Goal: Find contact information: Find contact information

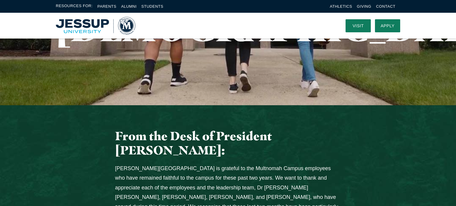
scroll to position [27, 0]
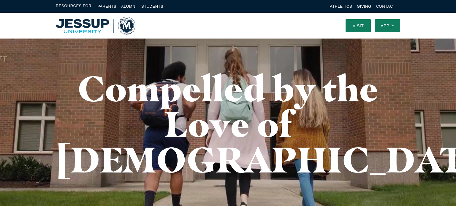
click at [387, 2] on div "Resources For: Parents Alumni Students Athletics Giving Contact" at bounding box center [228, 6] width 456 height 13
click at [387, 6] on link "Contact" at bounding box center [385, 6] width 19 height 4
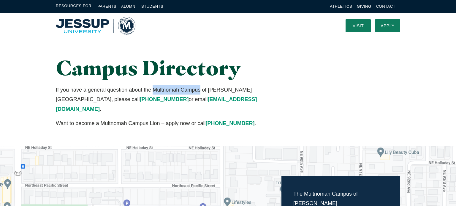
drag, startPoint x: 153, startPoint y: 88, endPoint x: 200, endPoint y: 91, distance: 46.6
click at [200, 91] on p "If you have a general question about the Multnomah Campus of Jessup University,…" at bounding box center [169, 99] width 226 height 29
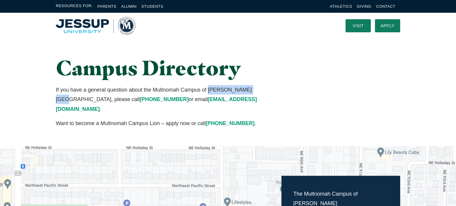
click at [249, 90] on p "If you have a general question about the Multnomah Campus of Jessup University,…" at bounding box center [169, 99] width 226 height 29
drag, startPoint x: 153, startPoint y: 89, endPoint x: 250, endPoint y: 91, distance: 96.7
click at [250, 91] on p "If you have a general question about the Multnomah Campus of Jessup University,…" at bounding box center [169, 99] width 226 height 29
copy p "Multnomah Campus of Jessup University"
